Goal: Task Accomplishment & Management: Use online tool/utility

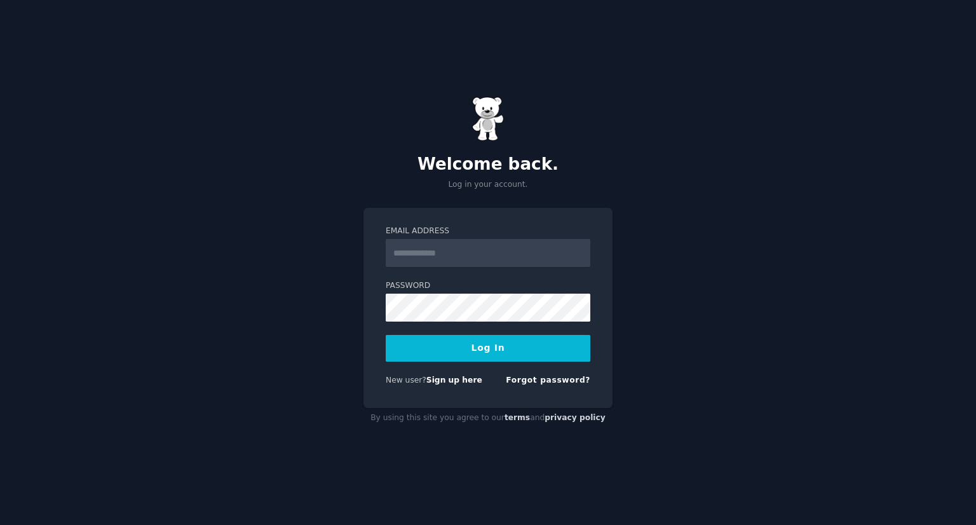
type input "*"
type input "**********"
click at [508, 341] on button "Log In" at bounding box center [488, 348] width 205 height 27
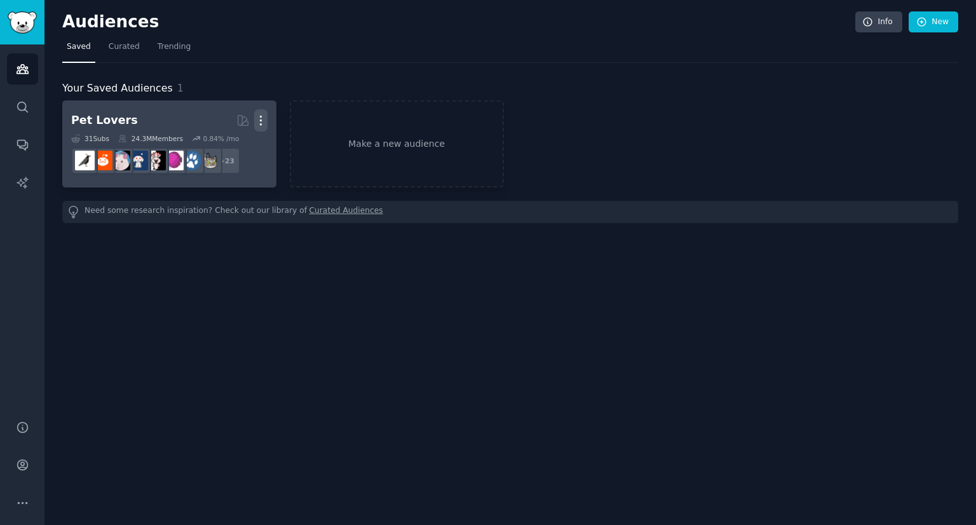
click at [255, 116] on icon "button" at bounding box center [260, 120] width 13 height 13
click at [225, 147] on p "Delete" at bounding box center [226, 146] width 29 height 13
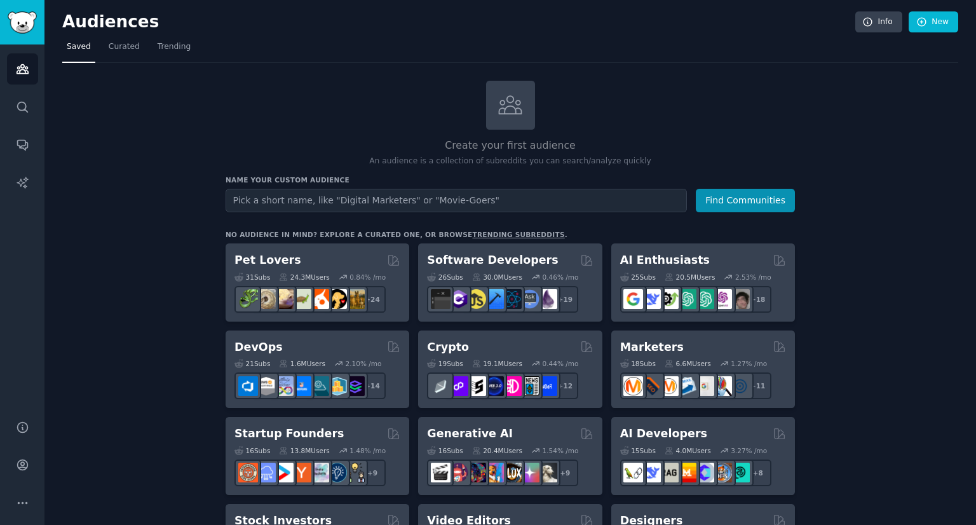
click at [323, 200] on input "text" at bounding box center [456, 201] width 461 height 24
type input "translation"
click at [696, 189] on button "Find Communities" at bounding box center [745, 201] width 99 height 24
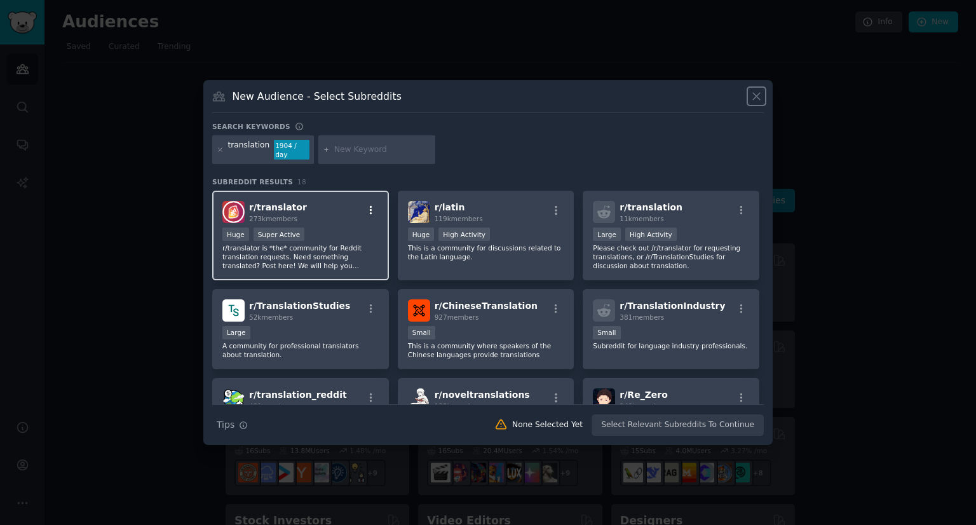
click at [370, 205] on icon "button" at bounding box center [370, 210] width 11 height 11
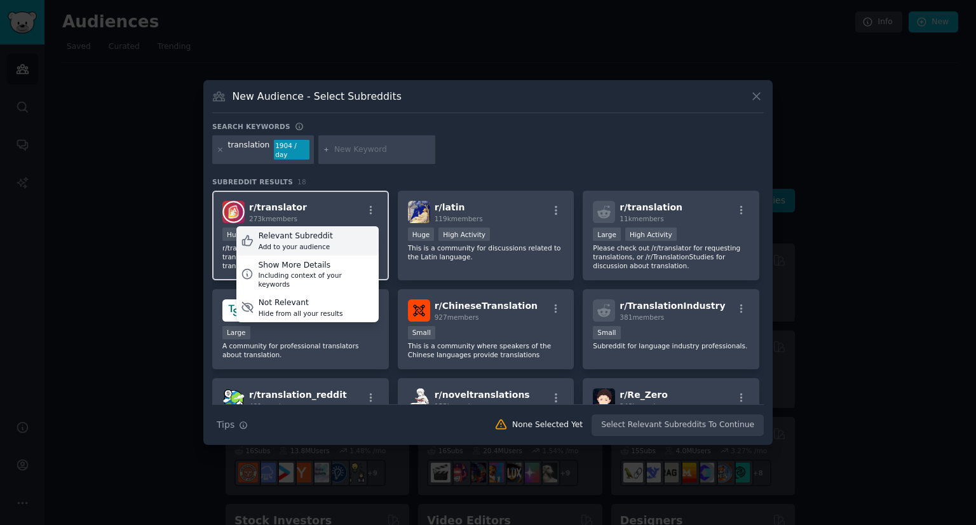
click at [320, 242] on div "Add to your audience" at bounding box center [296, 246] width 74 height 9
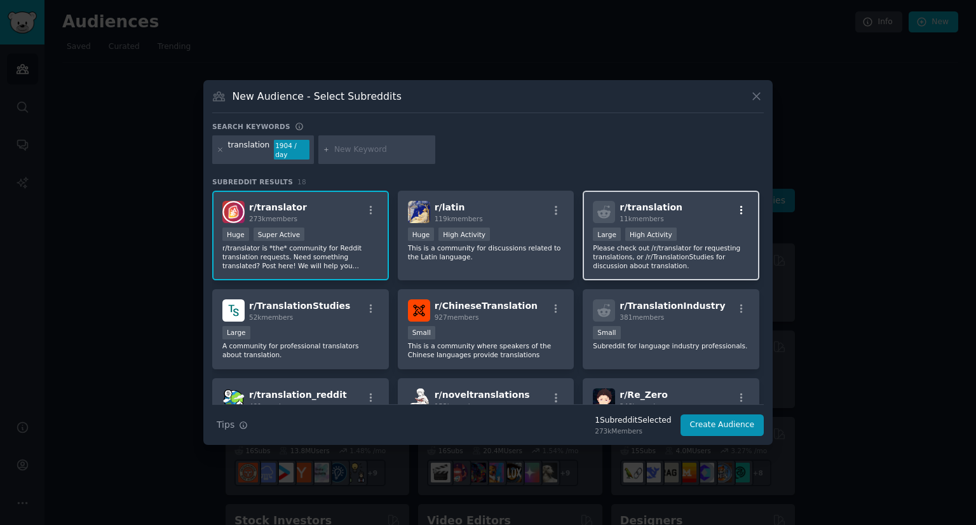
click at [736, 208] on icon "button" at bounding box center [741, 210] width 11 height 11
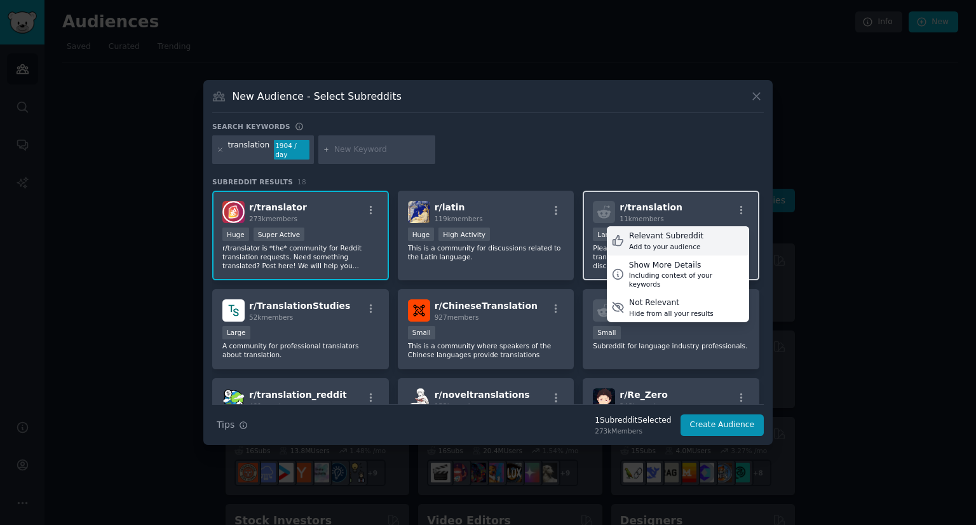
click at [706, 229] on div "Relevant Subreddit Add to your audience" at bounding box center [678, 240] width 142 height 29
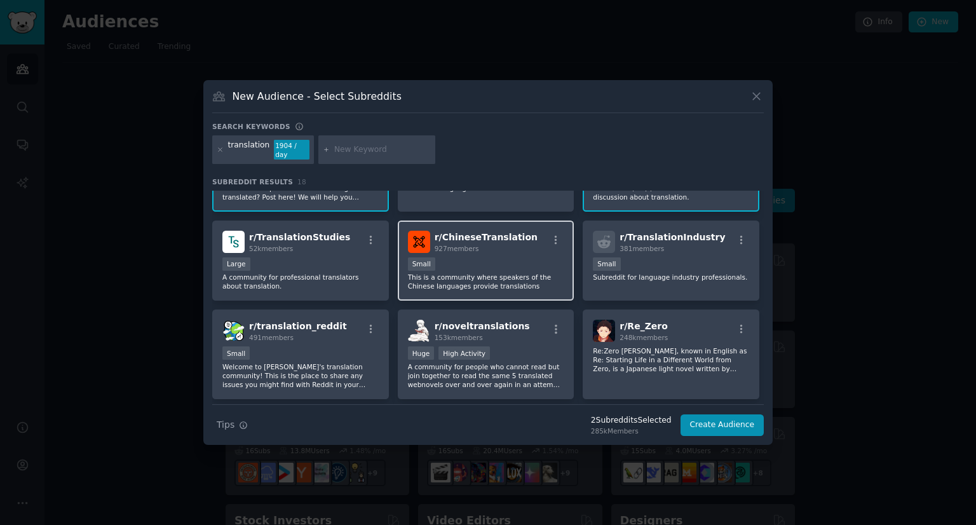
scroll to position [71, 0]
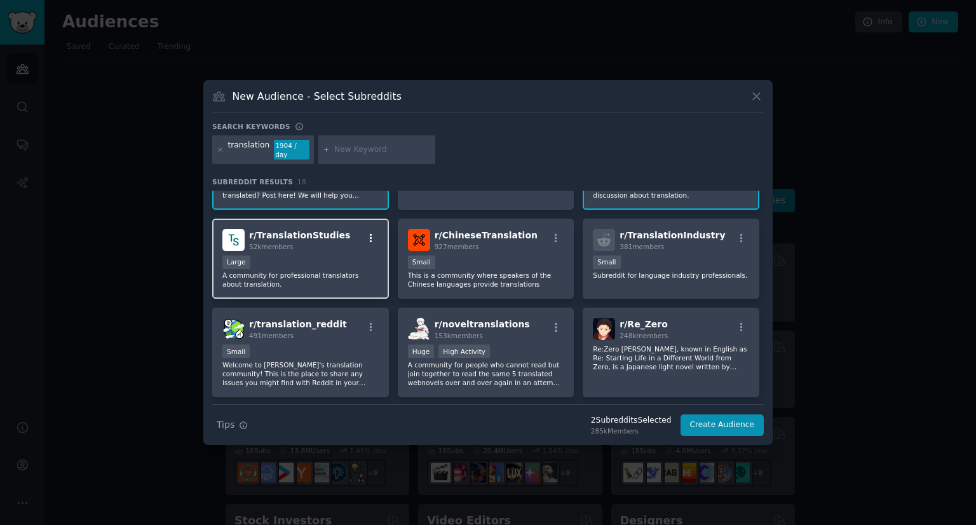
click at [370, 233] on icon "button" at bounding box center [371, 237] width 3 height 9
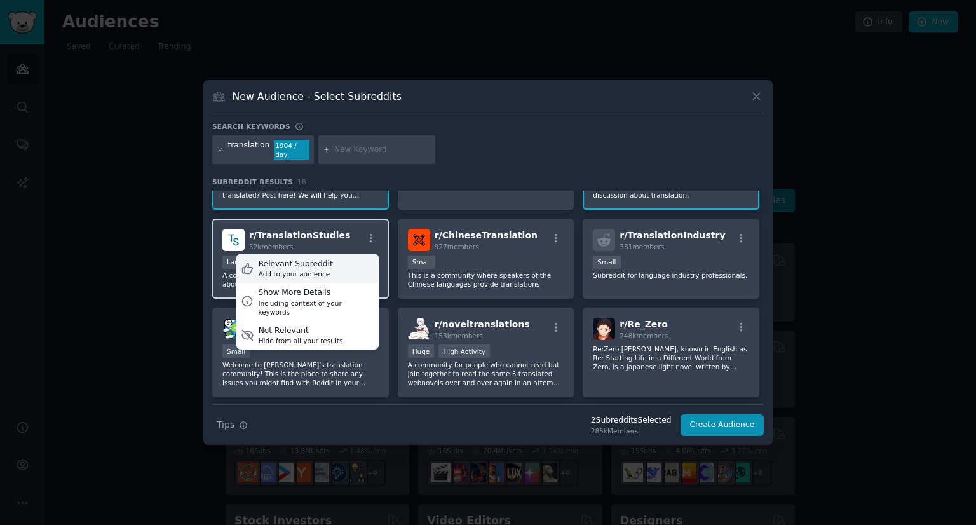
click at [348, 260] on div "Relevant Subreddit Add to your audience" at bounding box center [307, 268] width 142 height 29
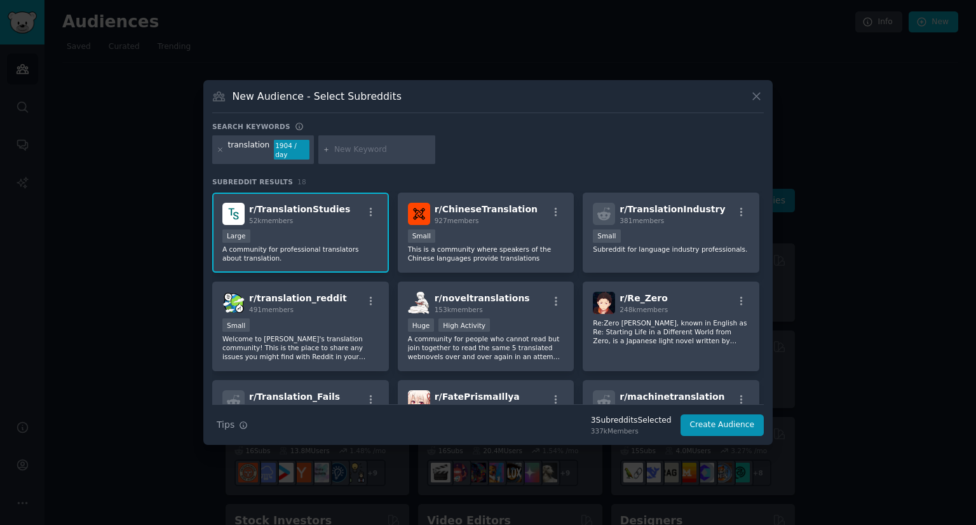
scroll to position [101, 0]
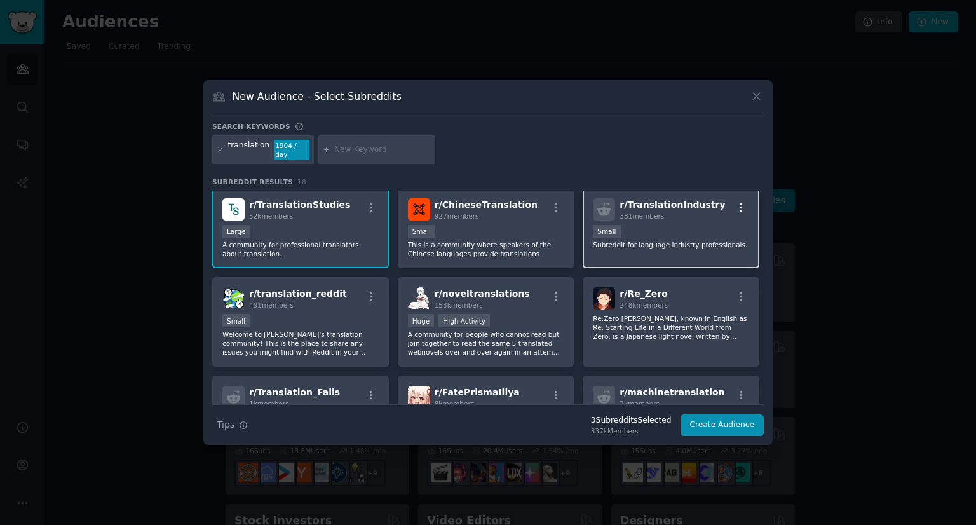
click at [736, 202] on icon "button" at bounding box center [741, 207] width 11 height 11
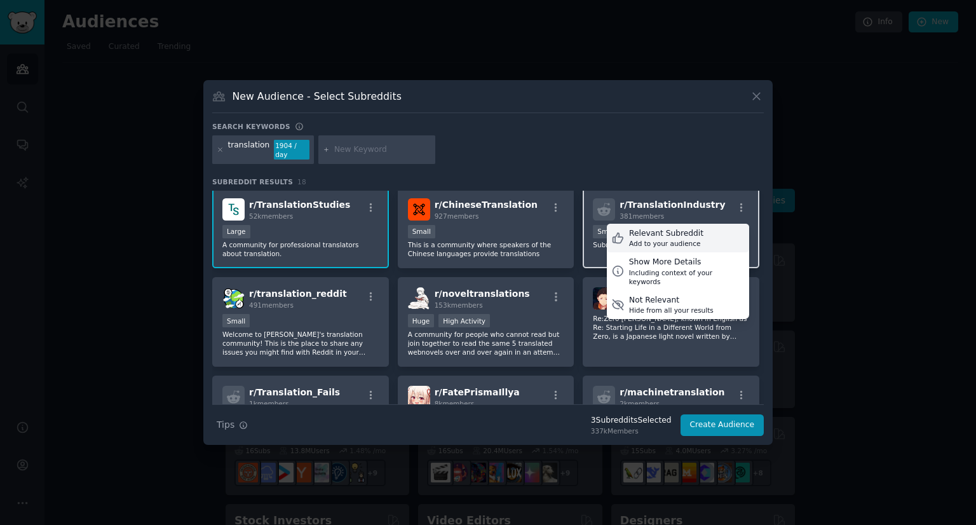
click at [691, 239] on div "Add to your audience" at bounding box center [666, 243] width 74 height 9
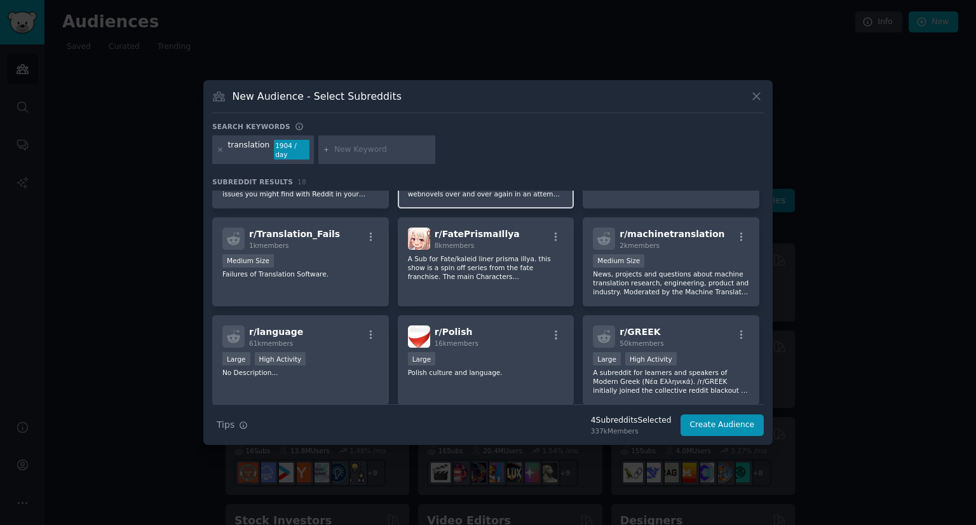
scroll to position [259, 0]
click at [365, 231] on icon "button" at bounding box center [370, 236] width 11 height 11
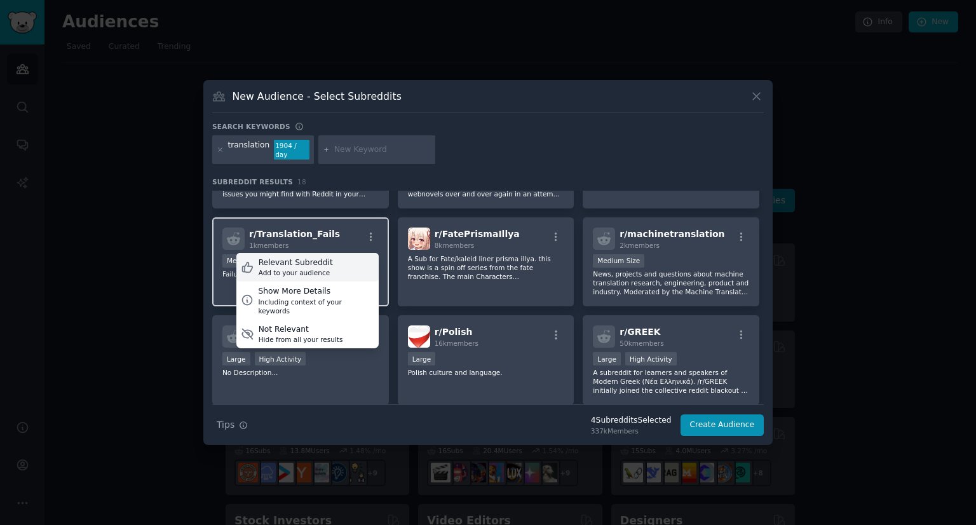
click at [335, 258] on div "Relevant Subreddit Add to your audience" at bounding box center [307, 267] width 142 height 29
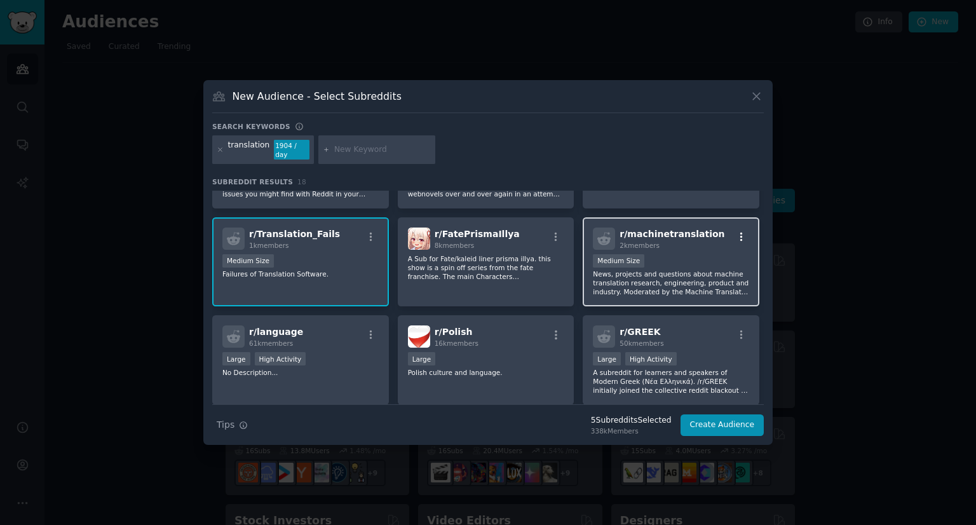
click at [737, 235] on icon "button" at bounding box center [741, 236] width 11 height 11
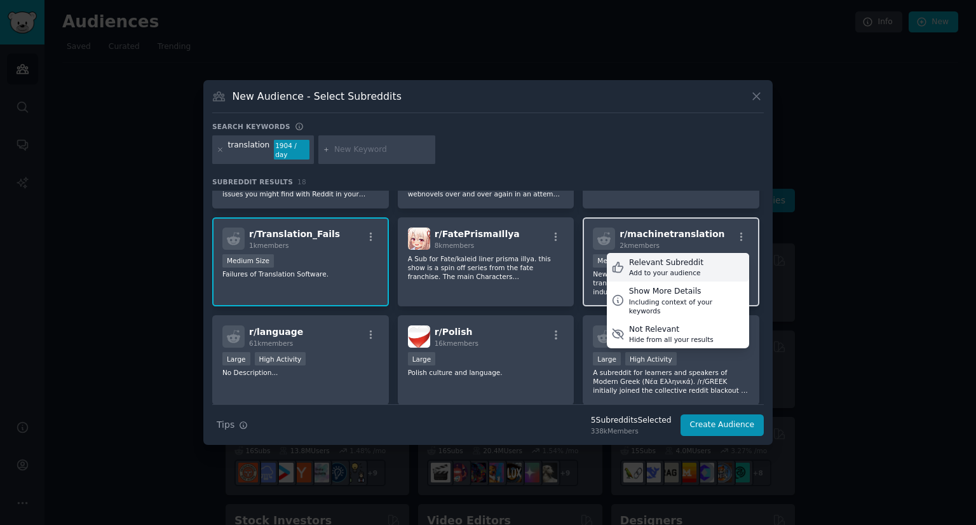
click at [704, 257] on div "Relevant Subreddit Add to your audience" at bounding box center [678, 267] width 142 height 29
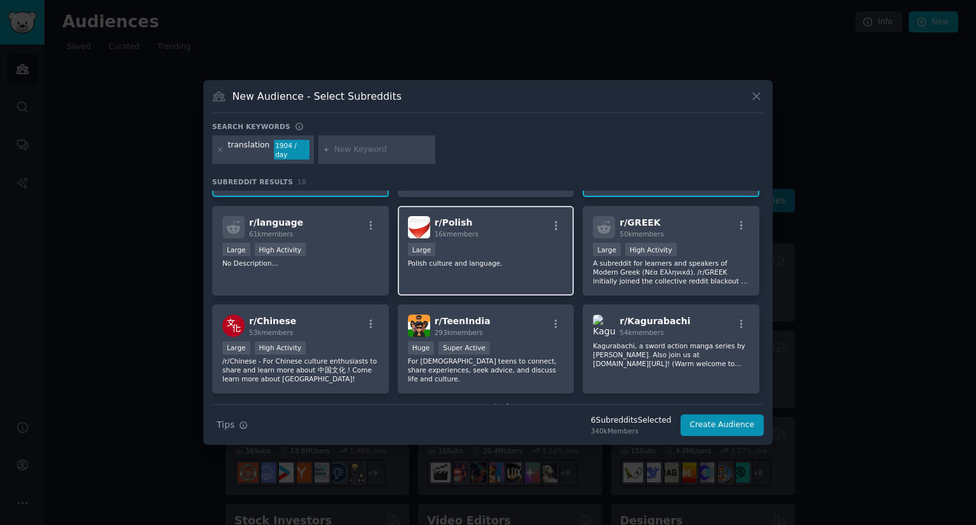
scroll to position [399, 0]
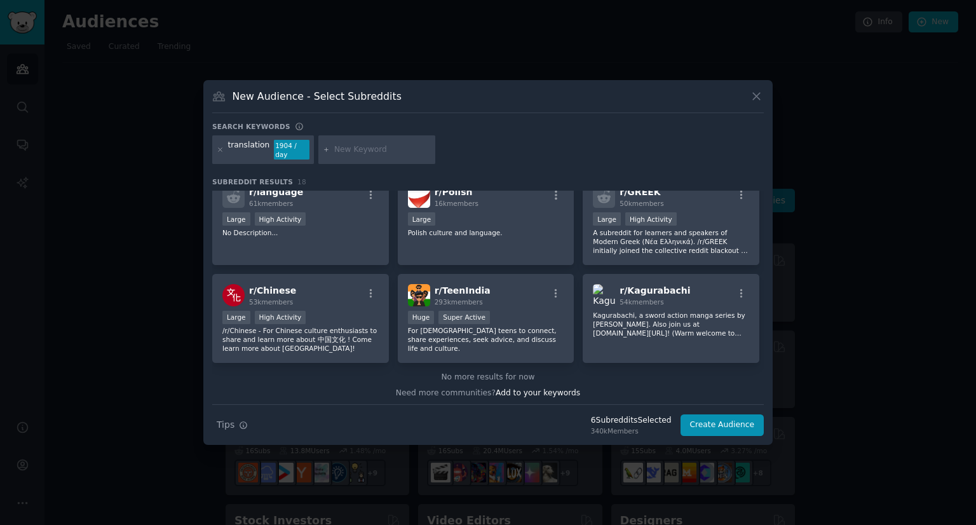
click at [363, 142] on div at bounding box center [376, 149] width 117 height 29
click at [383, 151] on input "text" at bounding box center [382, 149] width 97 height 11
type input "Turkish"
click at [323, 151] on icon at bounding box center [326, 149] width 7 height 7
click at [381, 148] on input "Turkish" at bounding box center [382, 149] width 97 height 11
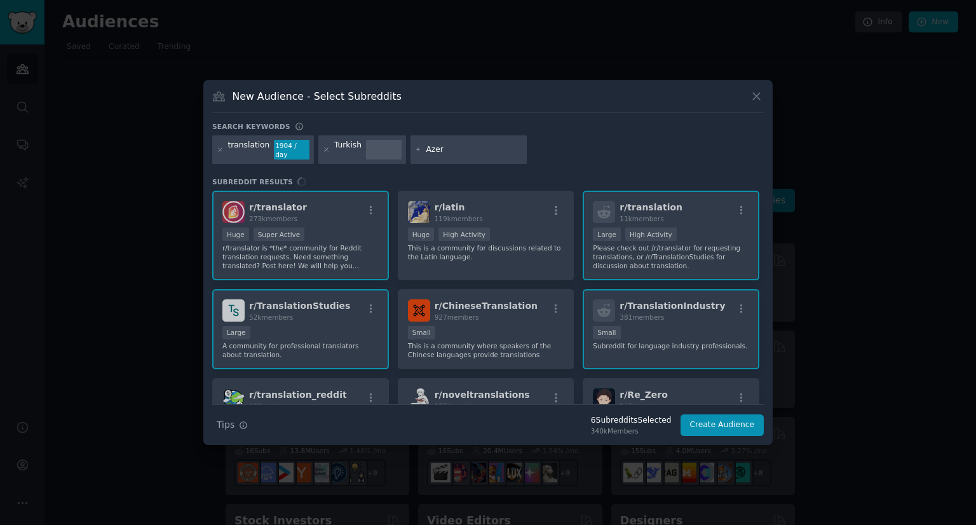
type input "Azeri"
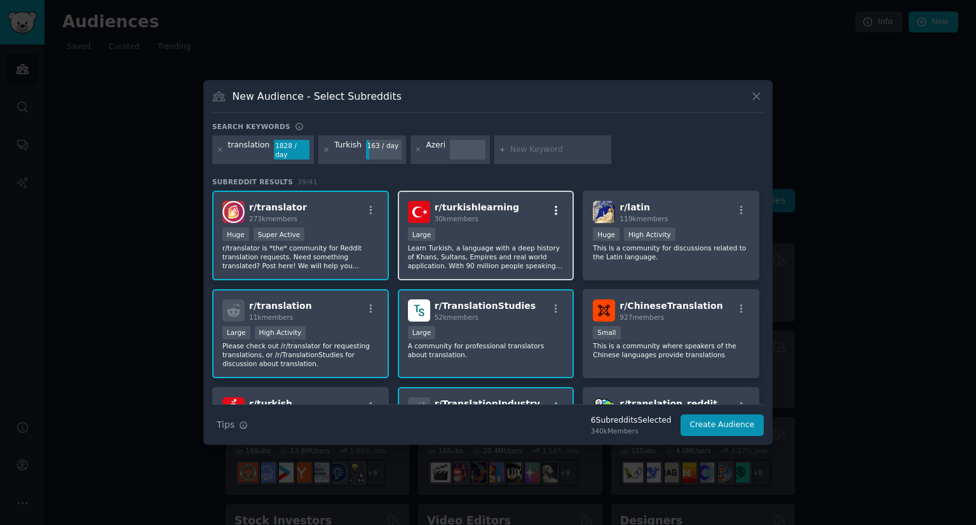
click at [554, 205] on icon "button" at bounding box center [555, 210] width 11 height 11
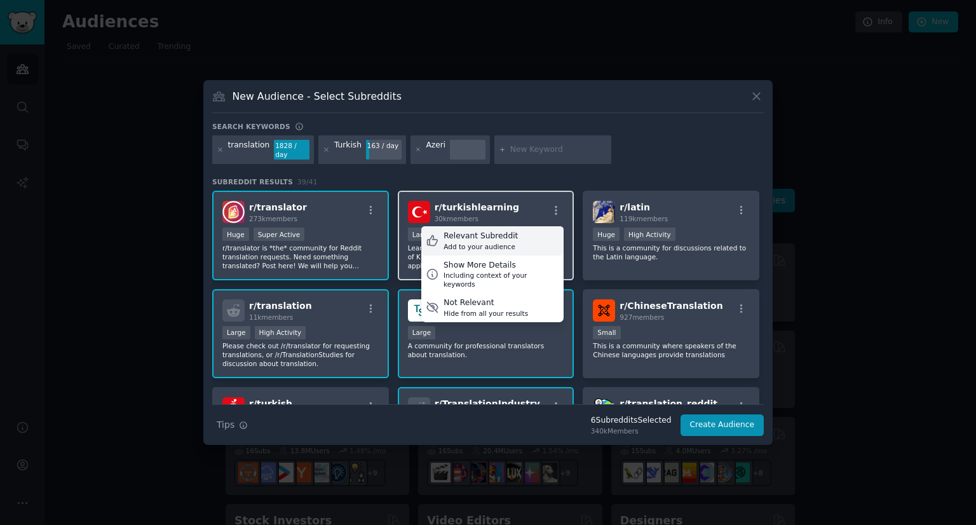
click at [523, 242] on div "Relevant Subreddit Add to your audience" at bounding box center [492, 240] width 142 height 29
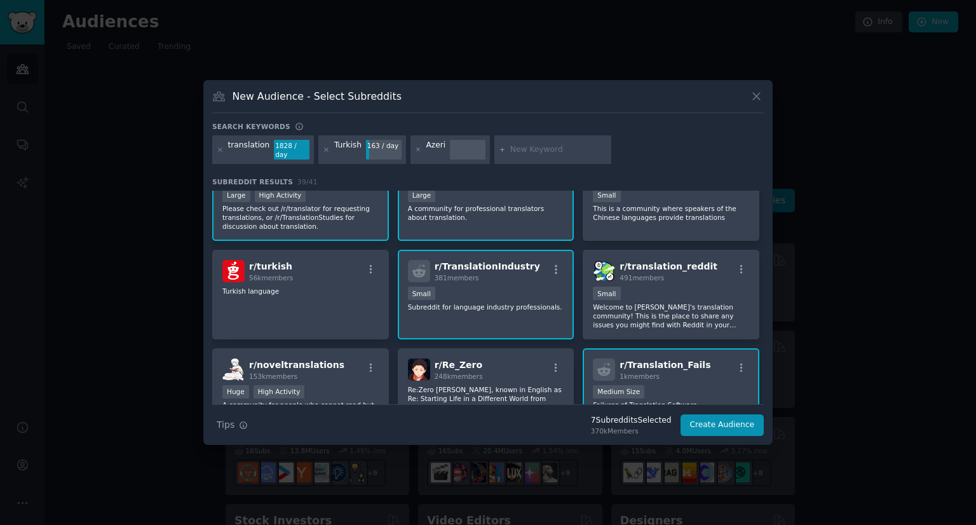
scroll to position [142, 0]
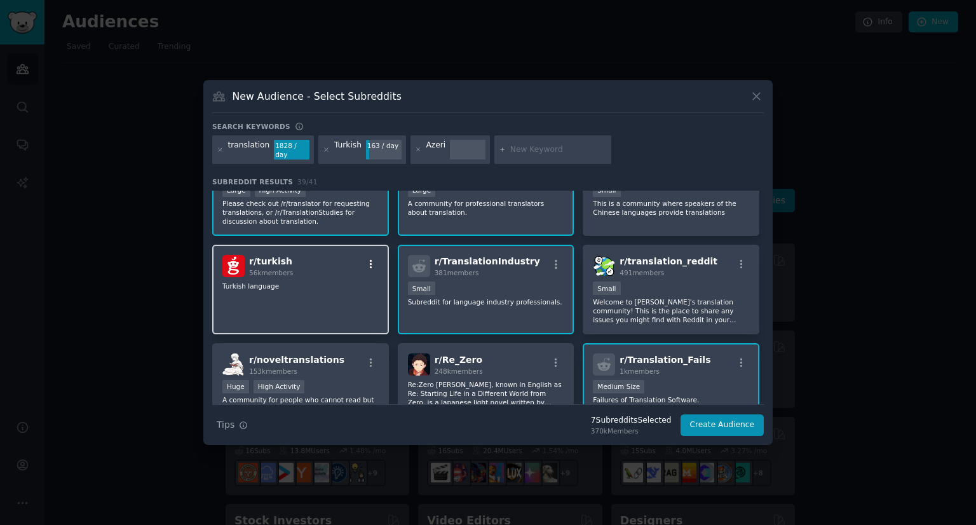
click at [371, 259] on icon "button" at bounding box center [370, 264] width 11 height 11
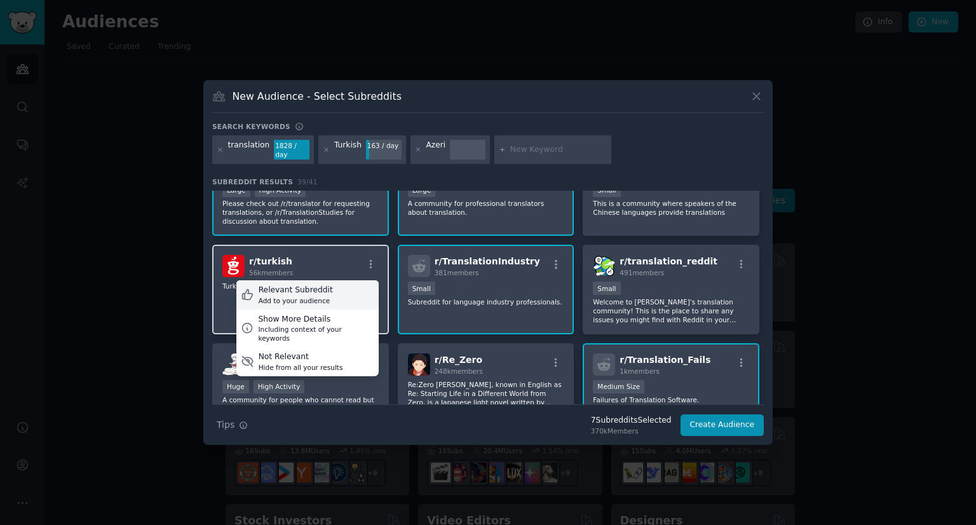
click at [341, 290] on div "Relevant Subreddit Add to your audience" at bounding box center [307, 294] width 142 height 29
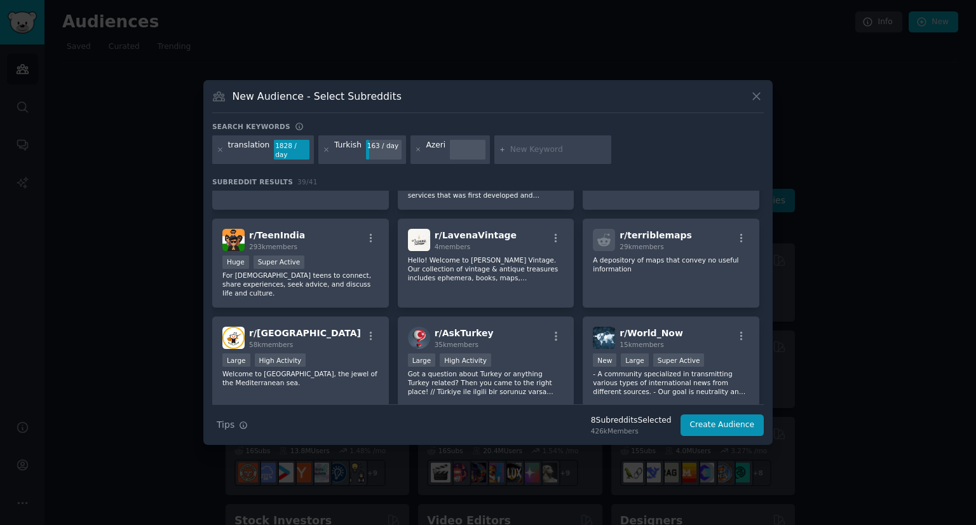
scroll to position [1034, 0]
click at [740, 419] on button "Create Audience" at bounding box center [722, 425] width 84 height 22
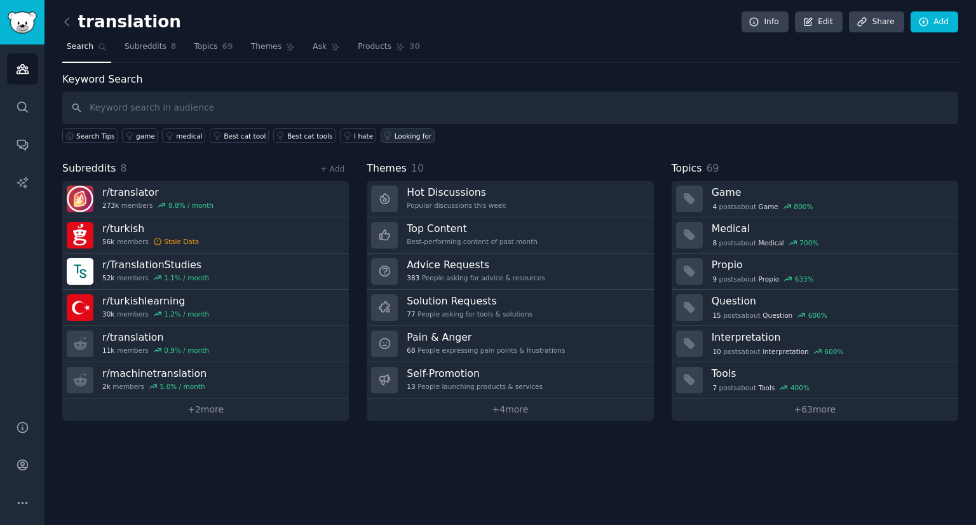
click at [395, 132] on div "Looking for" at bounding box center [413, 136] width 37 height 9
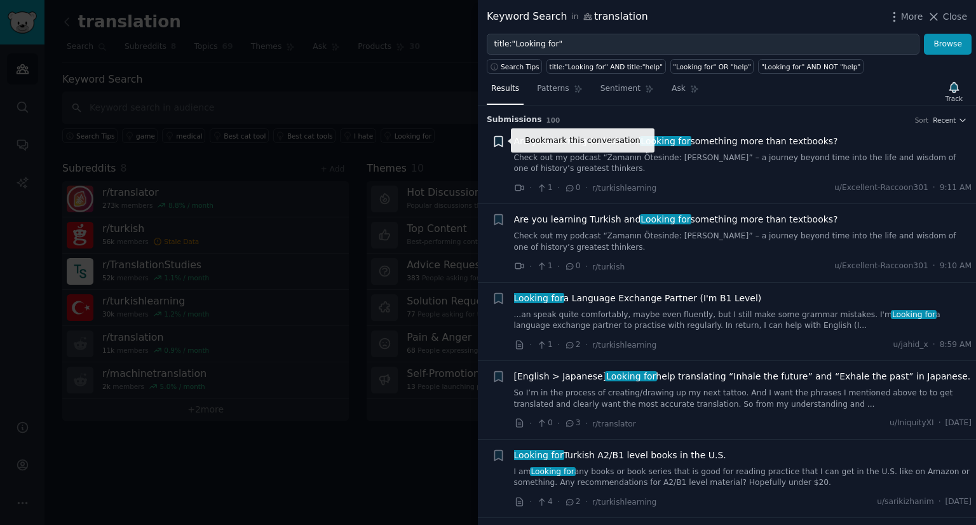
click at [496, 137] on icon "button" at bounding box center [498, 141] width 8 height 10
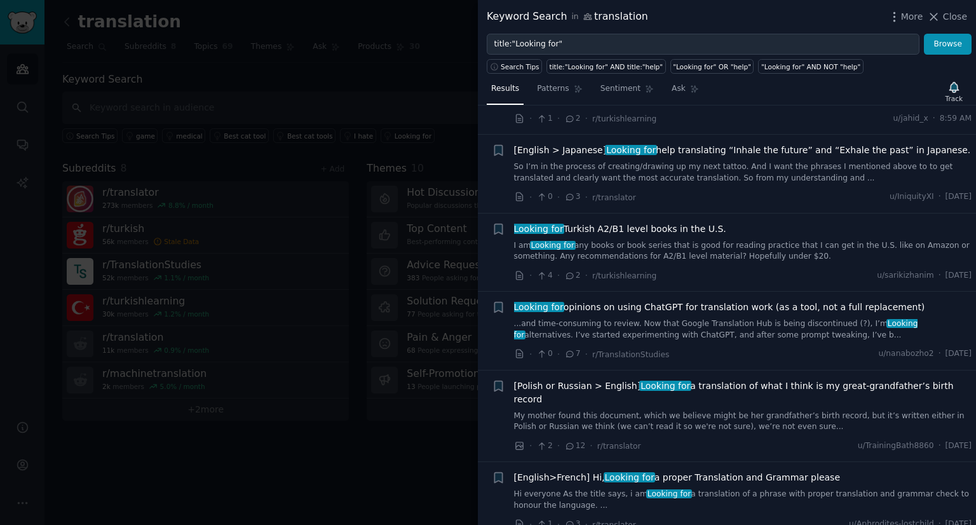
scroll to position [228, 0]
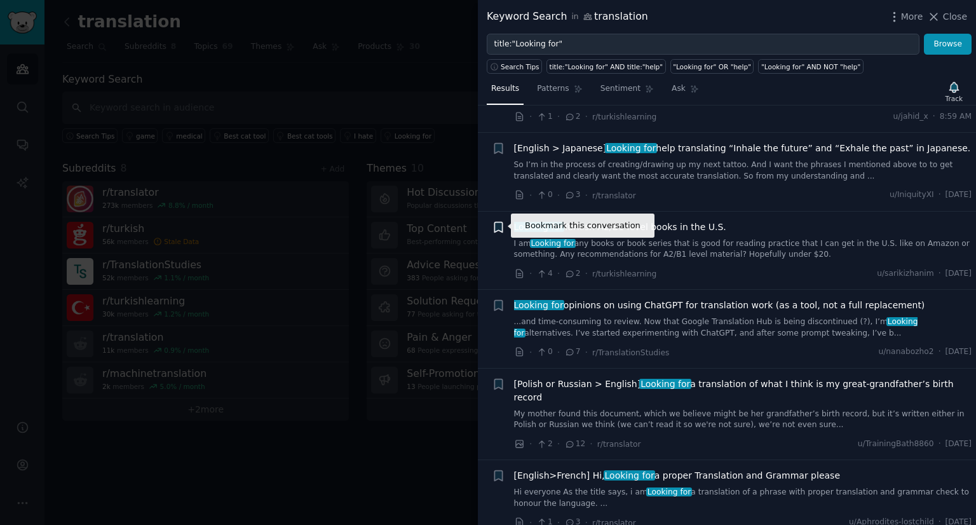
click at [501, 229] on icon "button" at bounding box center [498, 227] width 8 height 10
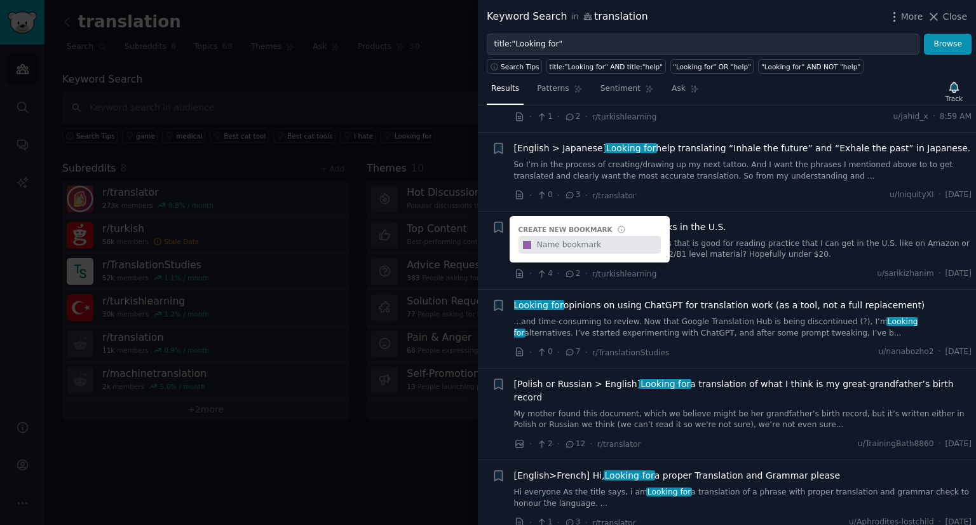
click at [496, 223] on div "+ Create new bookmark #9b59b6" at bounding box center [498, 226] width 13 height 13
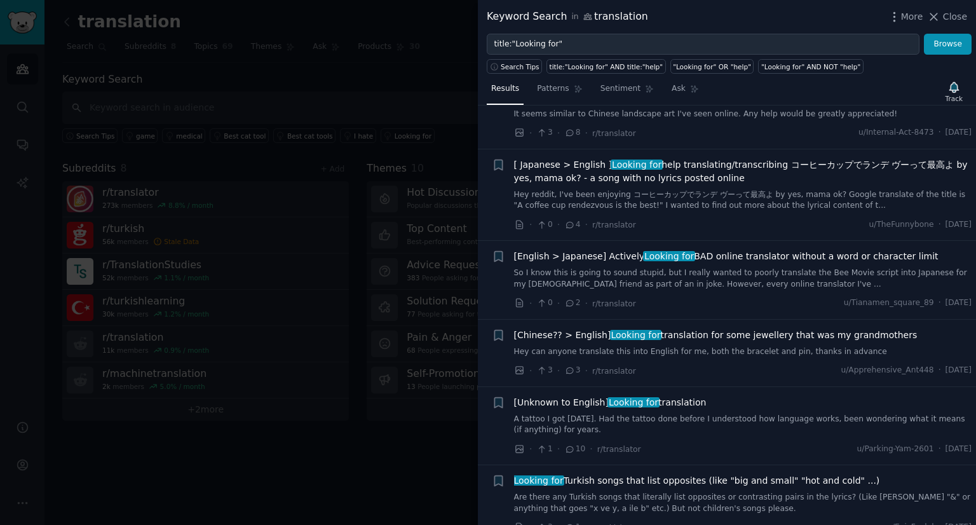
scroll to position [845, 0]
click at [628, 67] on div "title:"Looking for" AND title:"help"" at bounding box center [607, 66] width 114 height 9
type input "title:"Looking for" AND title:"help""
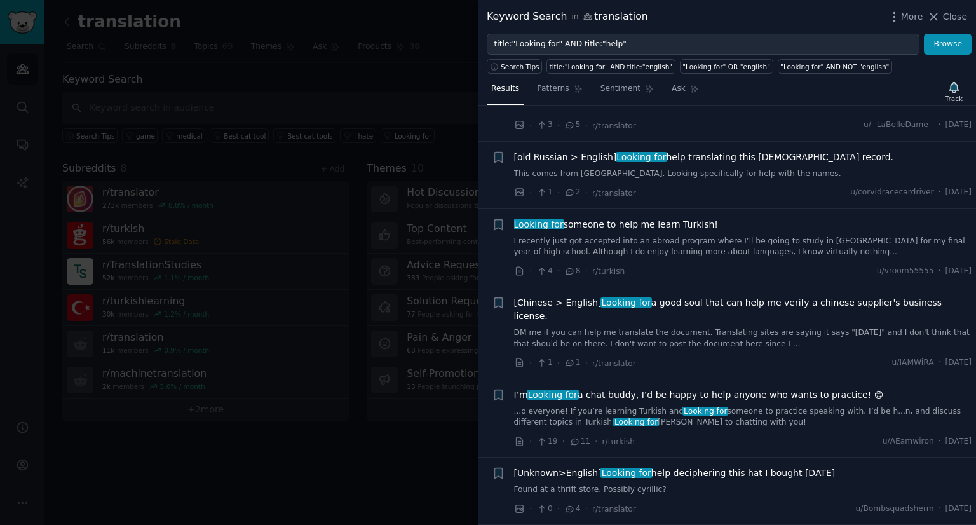
scroll to position [1410, 0]
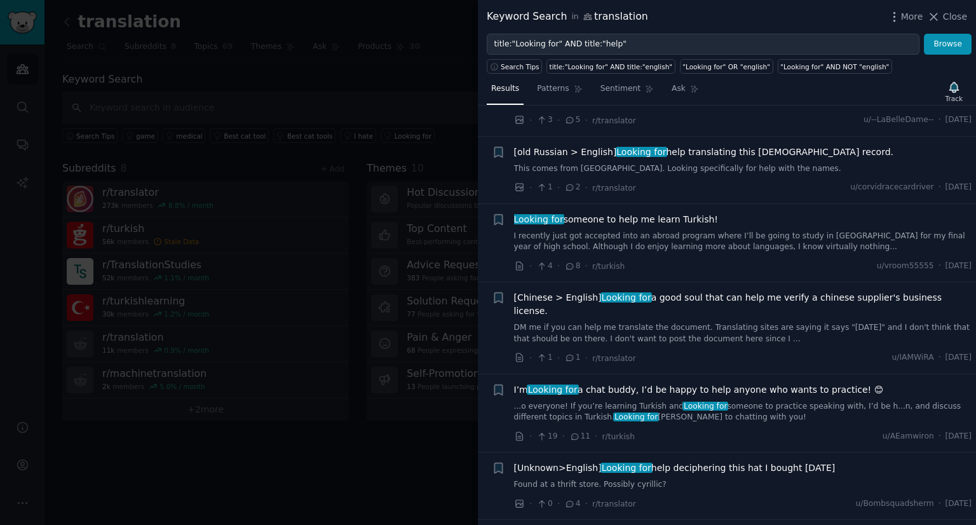
click at [678, 213] on span "Looking for someone to help me learn Turkish!" at bounding box center [616, 219] width 204 height 13
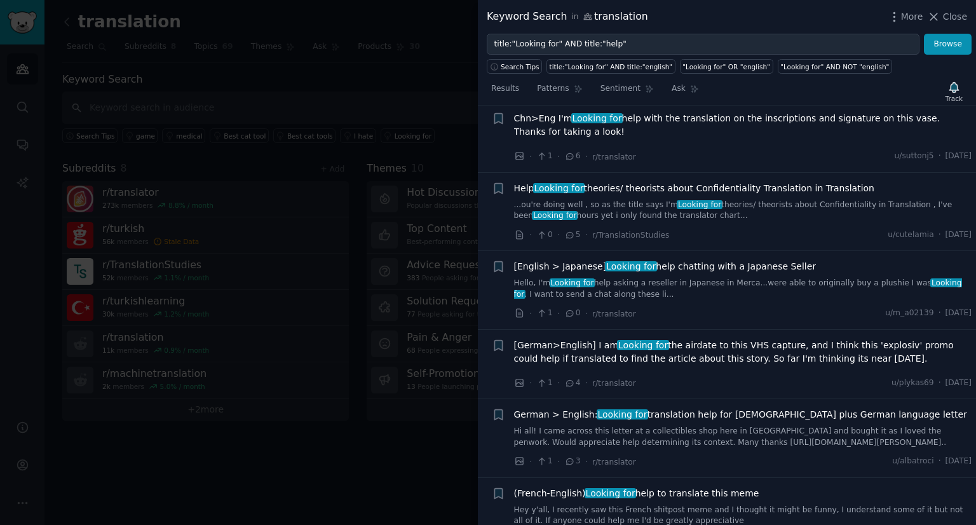
scroll to position [2158, 0]
